Goal: Entertainment & Leisure: Consume media (video, audio)

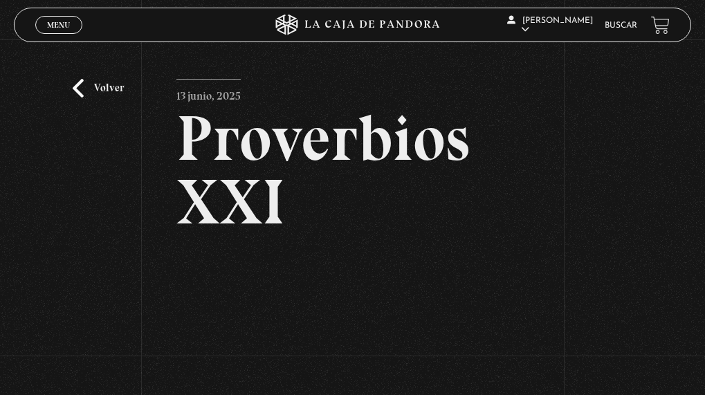
click at [80, 79] on link "Volver" at bounding box center [98, 88] width 51 height 19
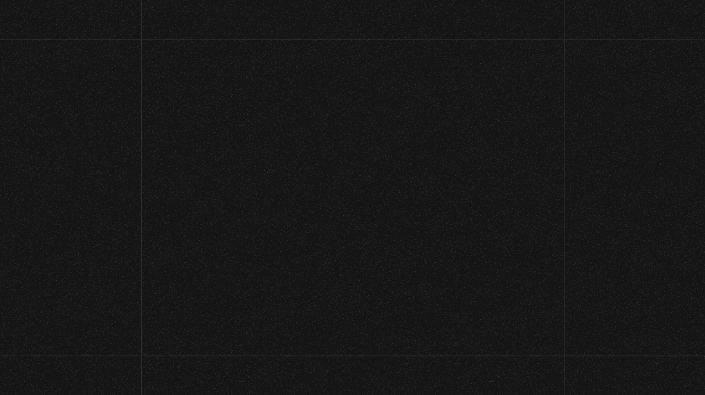
scroll to position [143, 0]
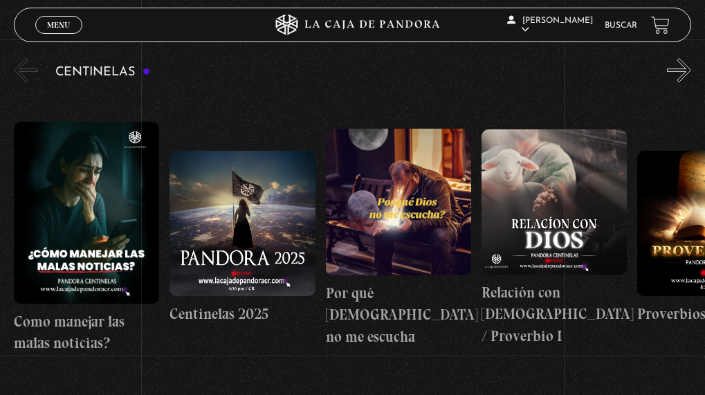
click at [691, 76] on button "»" at bounding box center [679, 70] width 24 height 24
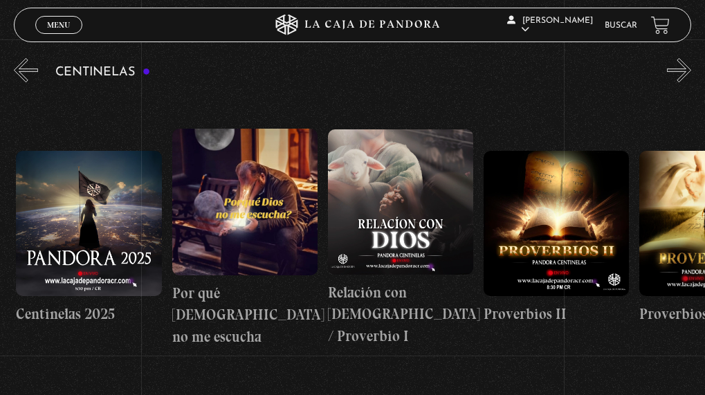
click at [691, 76] on button "»" at bounding box center [679, 70] width 24 height 24
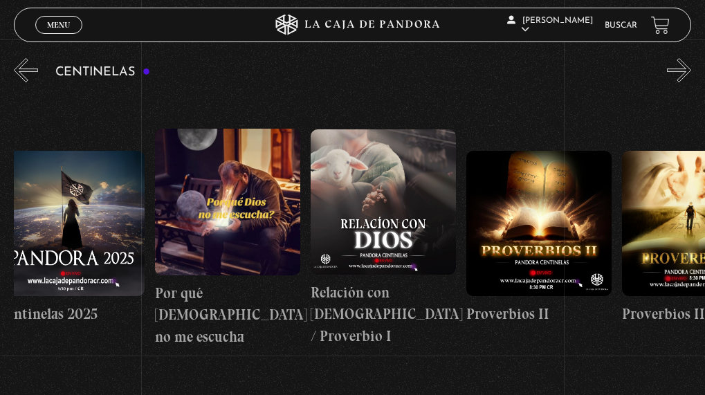
click at [691, 76] on button "»" at bounding box center [679, 70] width 24 height 24
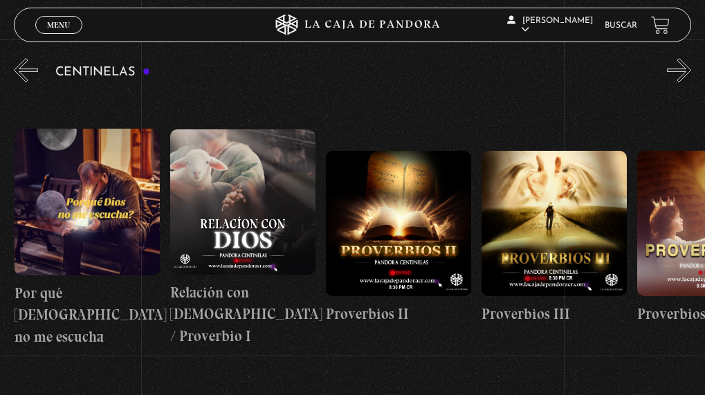
click at [691, 76] on button "»" at bounding box center [679, 70] width 24 height 24
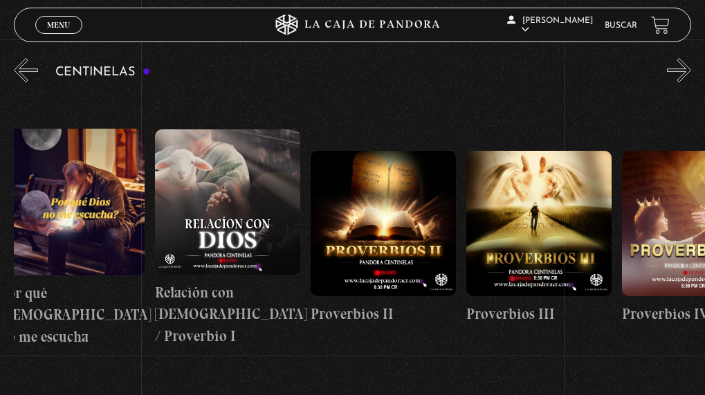
click at [691, 76] on button "»" at bounding box center [679, 70] width 24 height 24
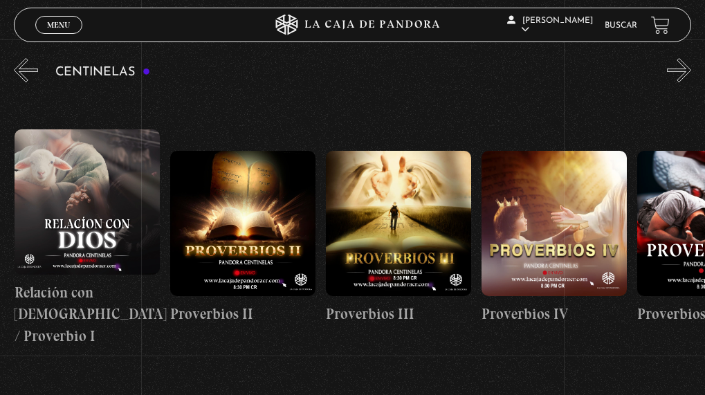
click at [691, 76] on button "»" at bounding box center [679, 70] width 24 height 24
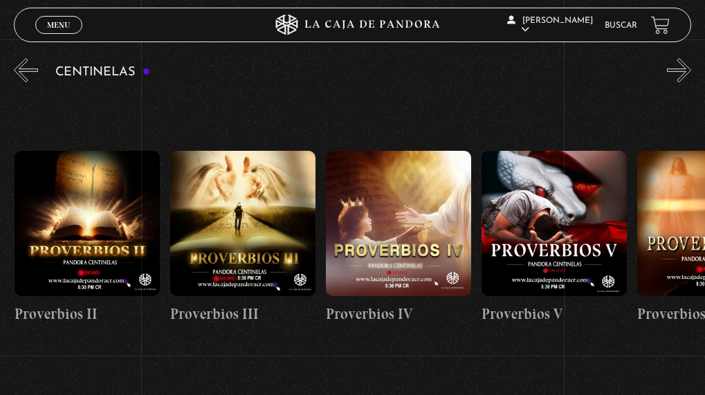
click at [691, 76] on button "»" at bounding box center [679, 70] width 24 height 24
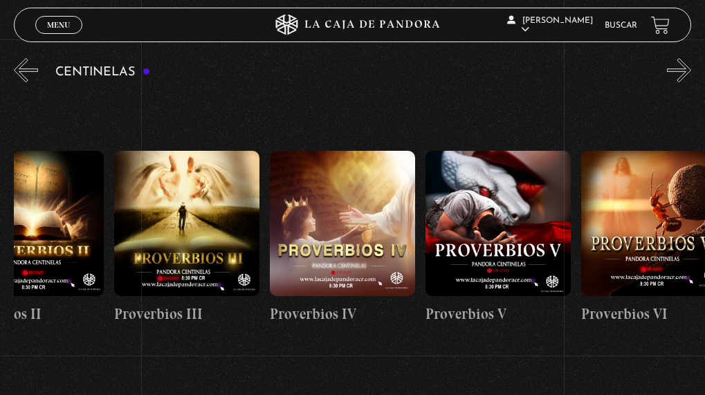
click at [691, 75] on button "»" at bounding box center [679, 70] width 24 height 24
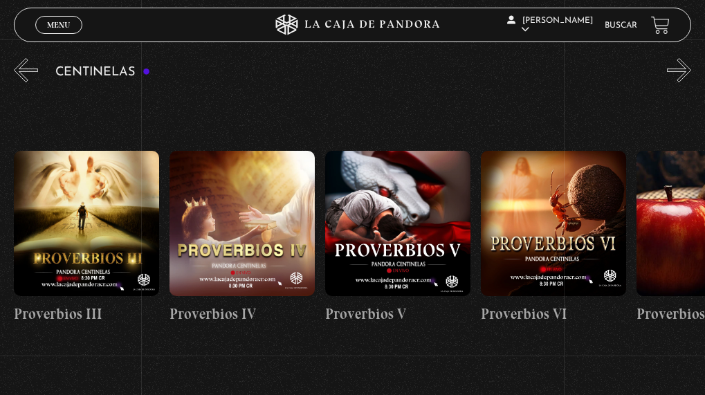
click at [691, 75] on button "»" at bounding box center [679, 70] width 24 height 24
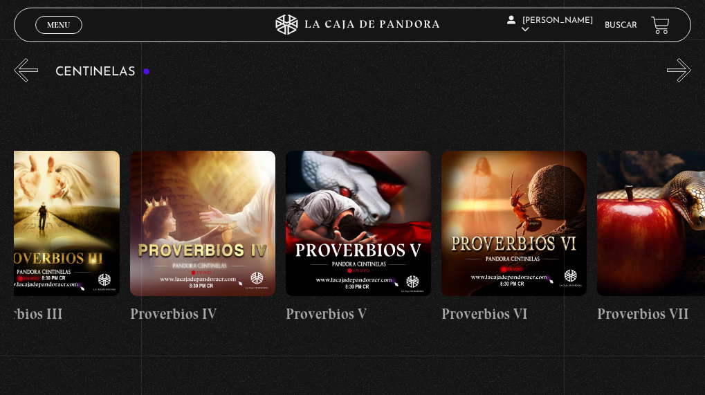
click at [691, 75] on button "»" at bounding box center [679, 70] width 24 height 24
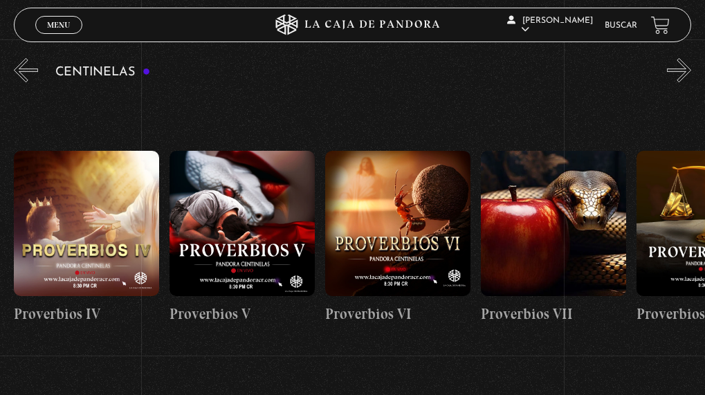
click at [691, 75] on button "»" at bounding box center [679, 70] width 24 height 24
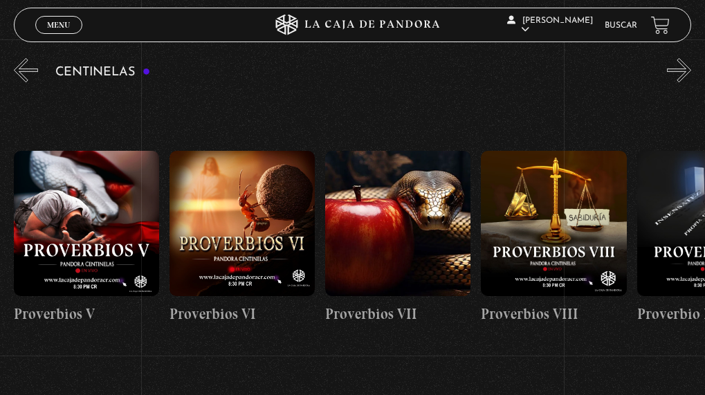
click at [691, 75] on button "»" at bounding box center [679, 70] width 24 height 24
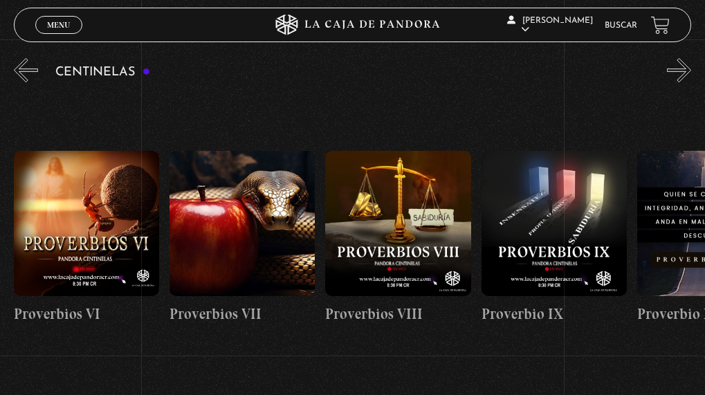
click at [691, 75] on button "»" at bounding box center [679, 70] width 24 height 24
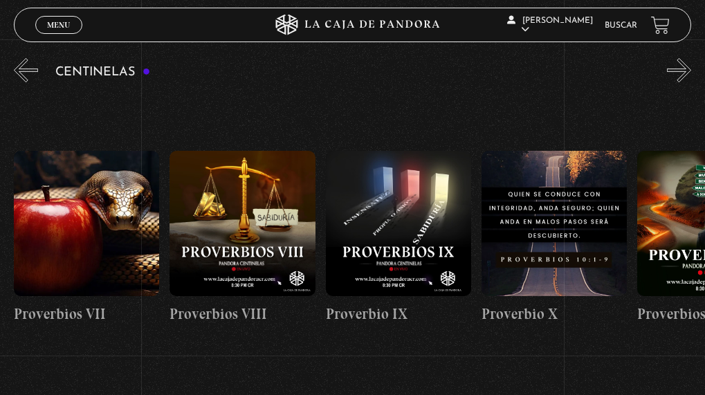
click at [691, 75] on button "»" at bounding box center [679, 70] width 24 height 24
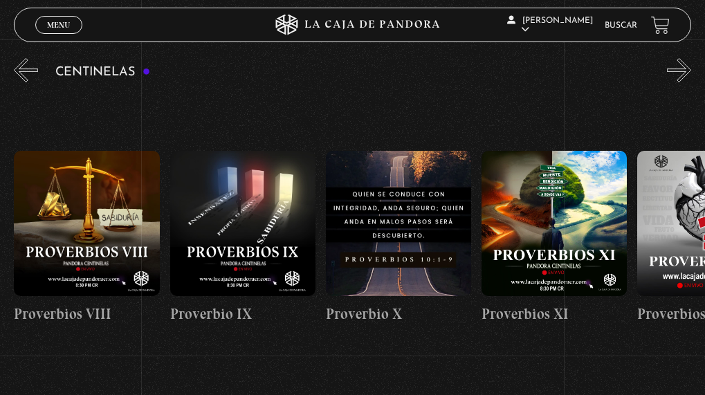
click at [691, 75] on button "»" at bounding box center [679, 70] width 24 height 24
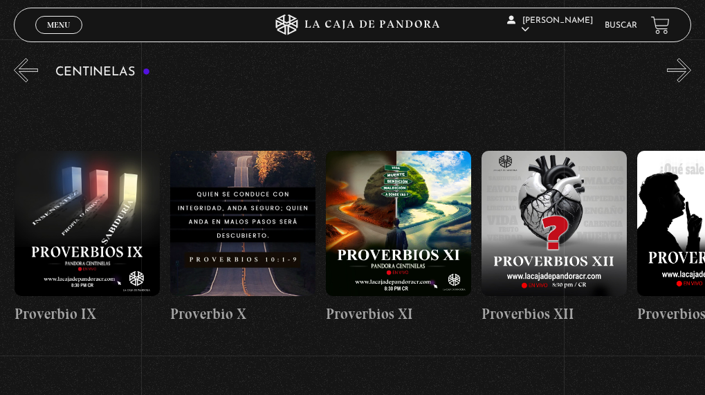
click at [691, 75] on button "»" at bounding box center [679, 70] width 24 height 24
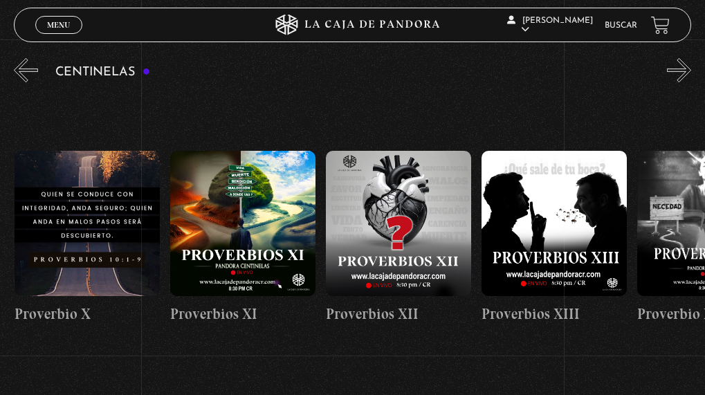
click at [691, 75] on button "»" at bounding box center [679, 70] width 24 height 24
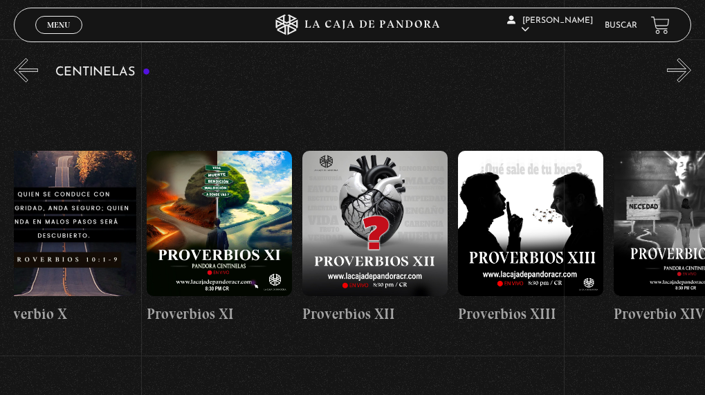
click at [691, 75] on button "»" at bounding box center [679, 70] width 24 height 24
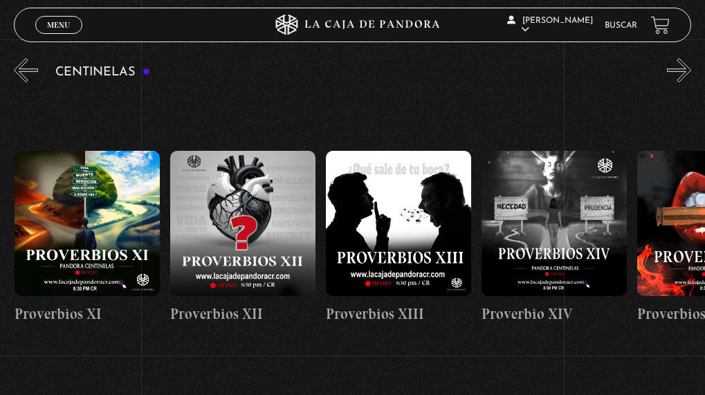
click at [691, 75] on button "»" at bounding box center [679, 70] width 24 height 24
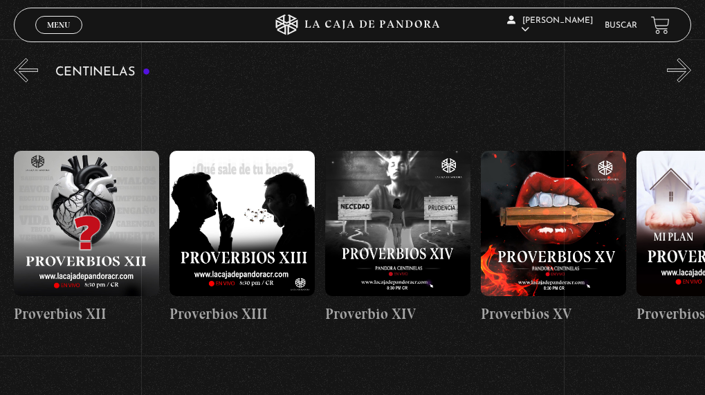
click at [691, 75] on button "»" at bounding box center [679, 70] width 24 height 24
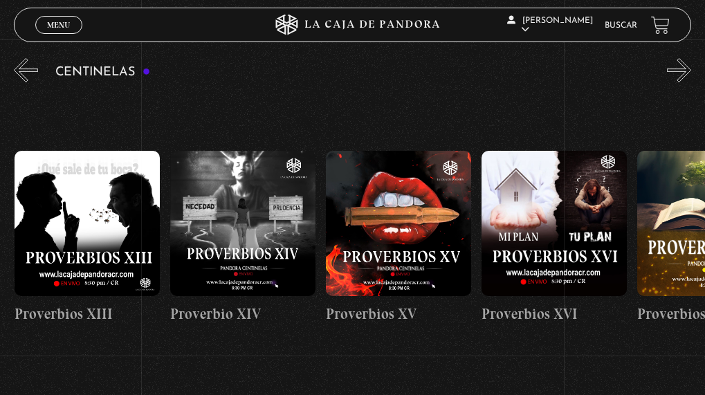
click at [691, 75] on button "»" at bounding box center [679, 70] width 24 height 24
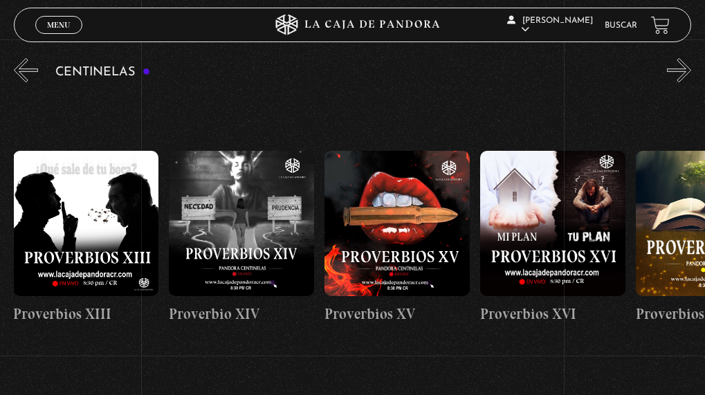
click at [691, 75] on button "»" at bounding box center [679, 70] width 24 height 24
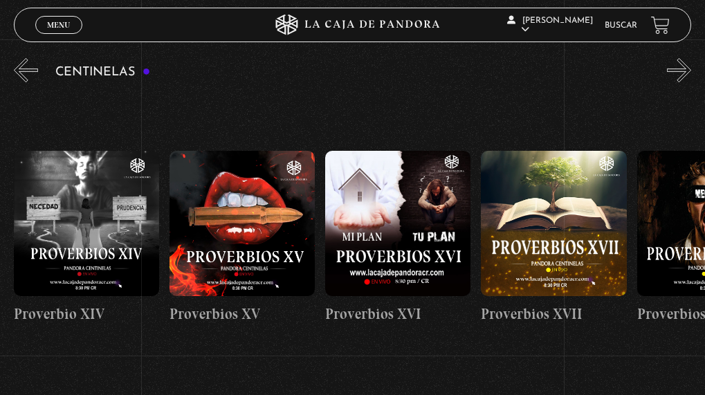
click at [691, 75] on button "»" at bounding box center [679, 70] width 24 height 24
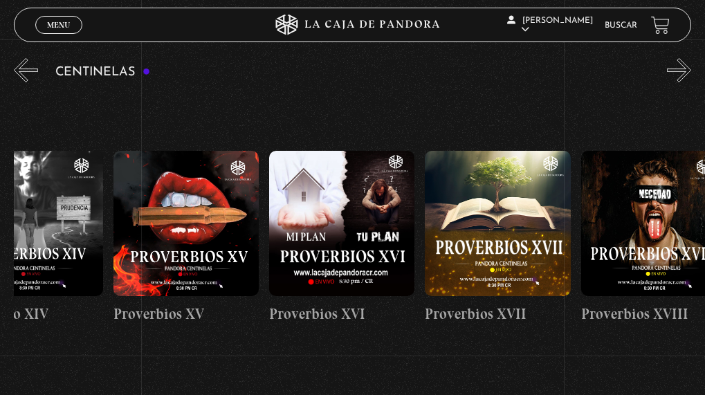
click at [691, 75] on button "»" at bounding box center [679, 70] width 24 height 24
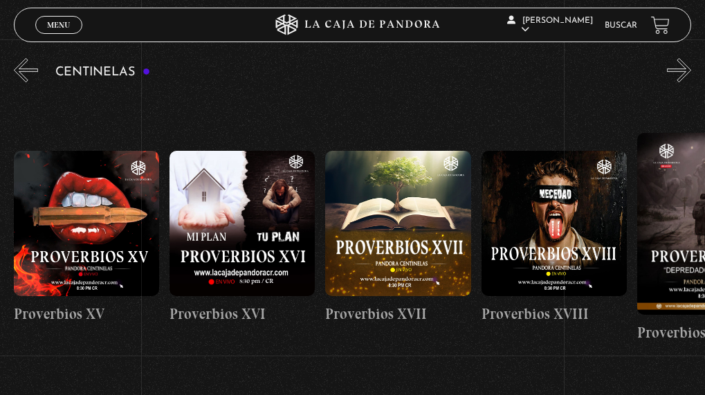
click at [691, 75] on button "»" at bounding box center [679, 70] width 24 height 24
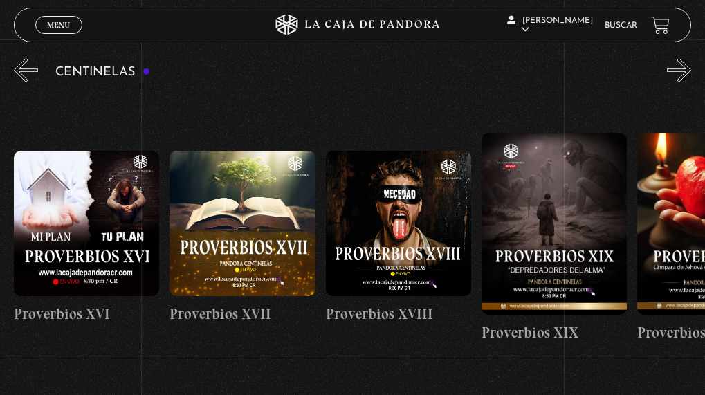
click at [691, 75] on button "»" at bounding box center [679, 70] width 24 height 24
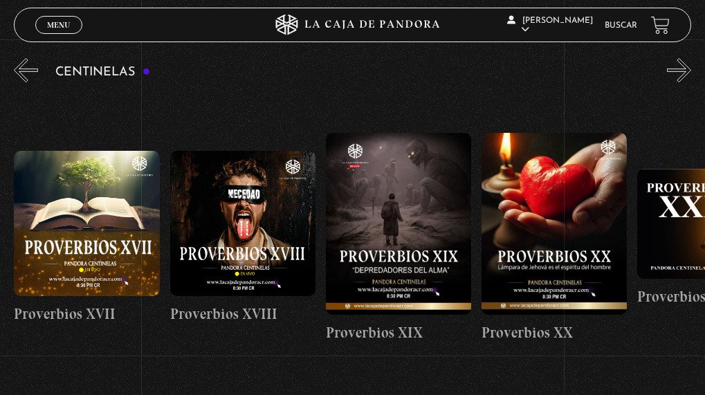
click at [691, 76] on button "»" at bounding box center [679, 70] width 24 height 24
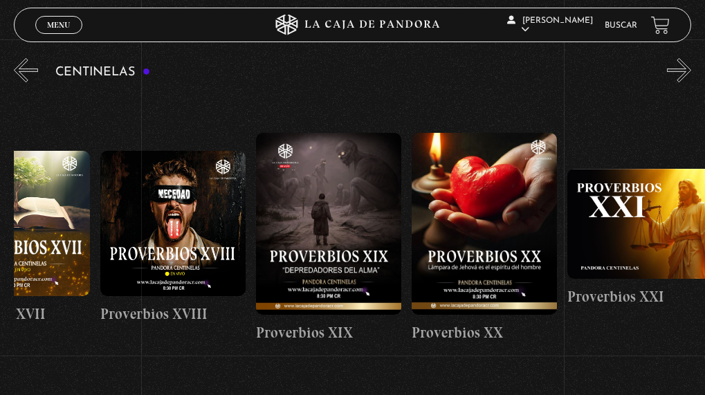
click at [691, 76] on button "»" at bounding box center [679, 70] width 24 height 24
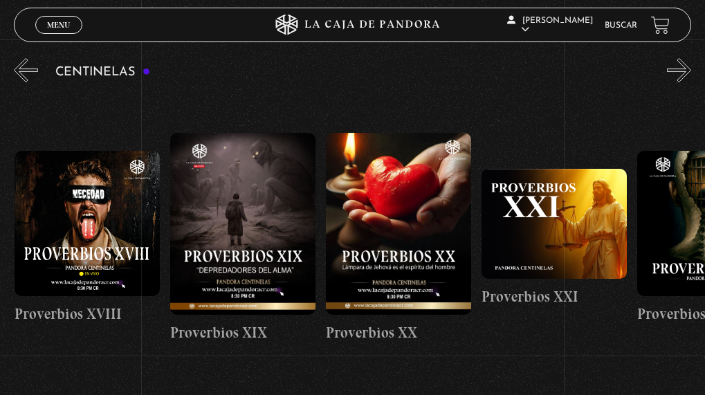
click at [691, 76] on button "»" at bounding box center [679, 70] width 24 height 24
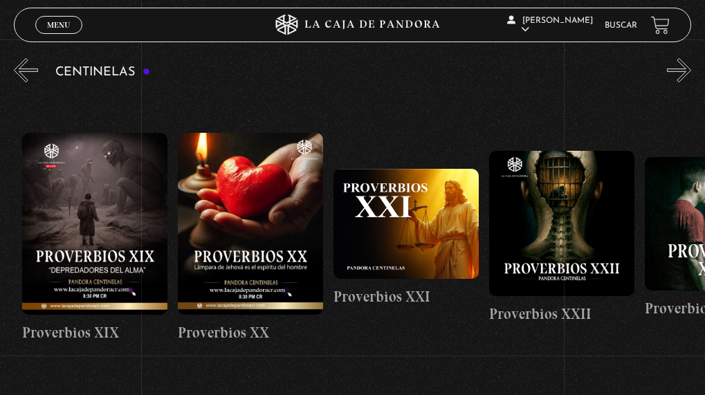
scroll to position [0, 3269]
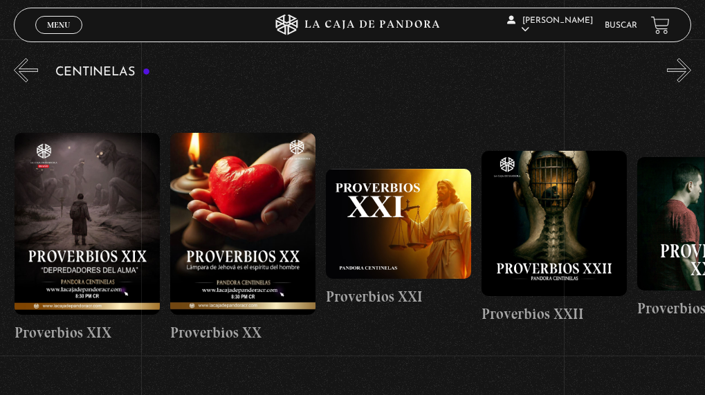
click at [542, 212] on figure at bounding box center [553, 223] width 145 height 145
click at [575, 233] on figure at bounding box center [553, 223] width 145 height 145
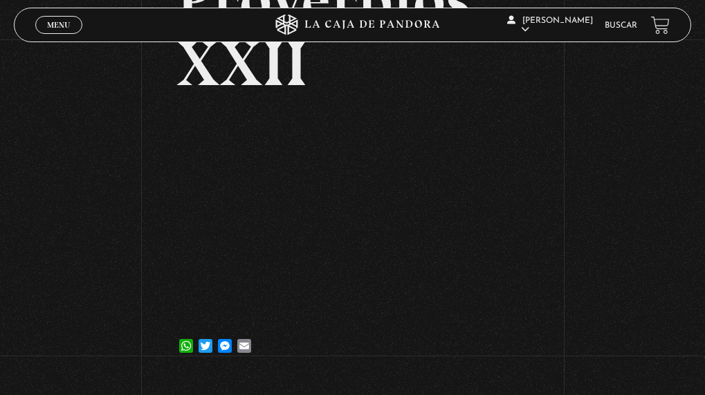
scroll to position [207, 0]
